Goal: Check status: Check status

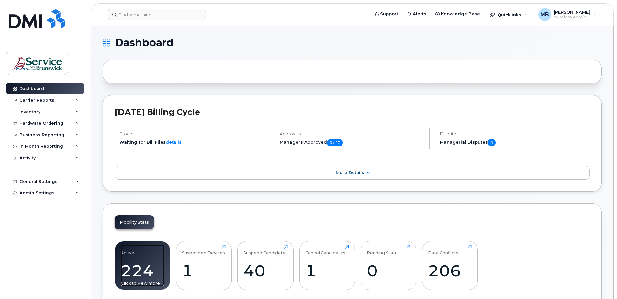
click at [138, 253] on div "Active 224 Click to view more" at bounding box center [143, 265] width 44 height 41
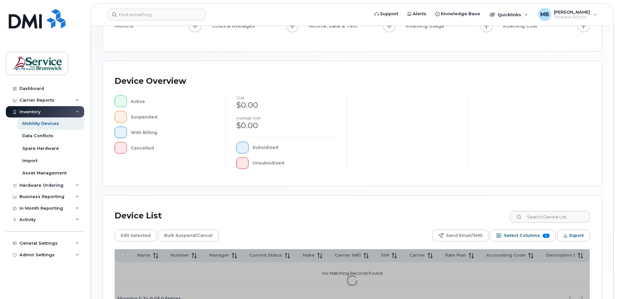
scroll to position [146, 0]
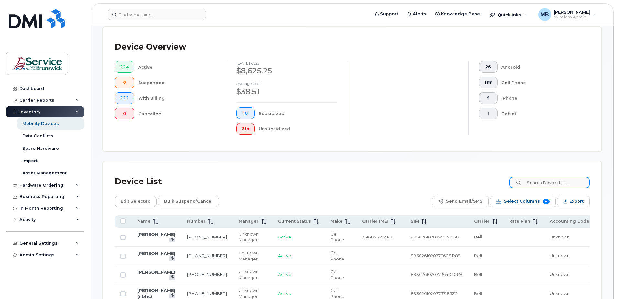
click at [562, 181] on input at bounding box center [549, 183] width 81 height 12
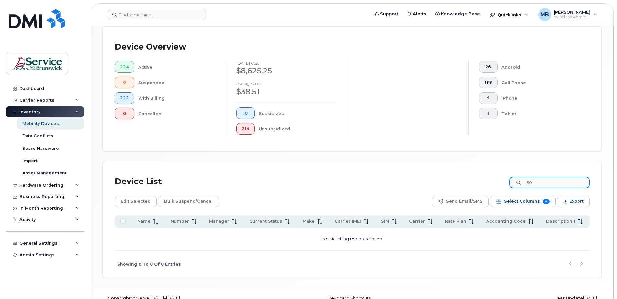
type input "5"
type input "E"
